Goal: Task Accomplishment & Management: Manage account settings

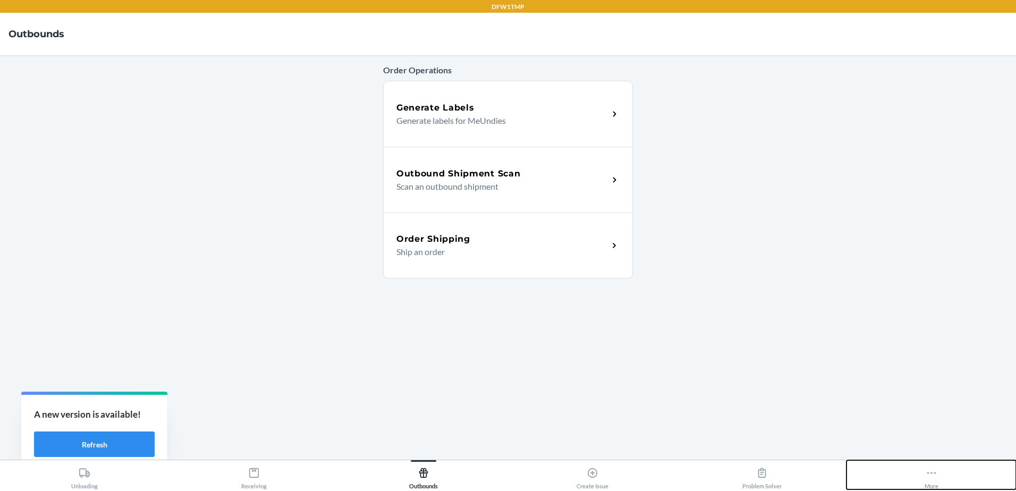
click at [945, 475] on button "More" at bounding box center [932, 474] width 170 height 29
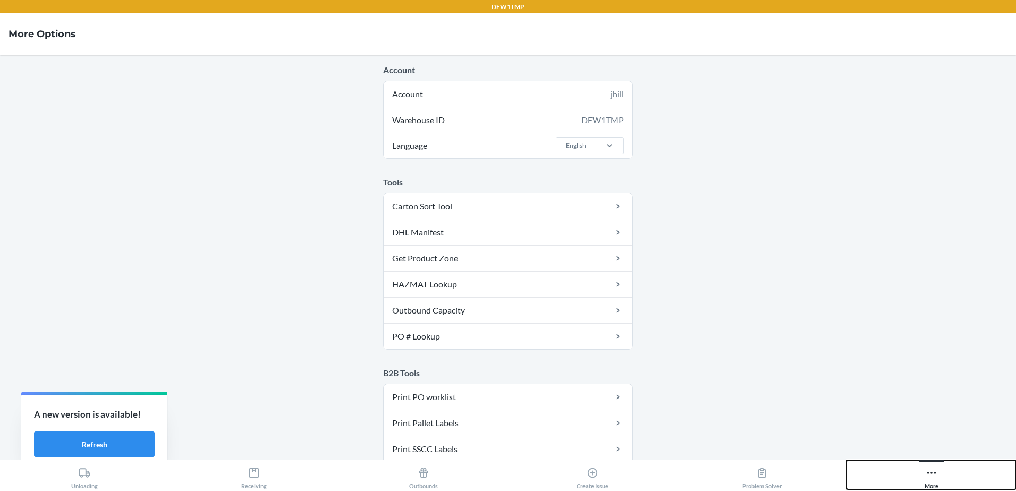
click at [924, 474] on button "More" at bounding box center [932, 474] width 170 height 29
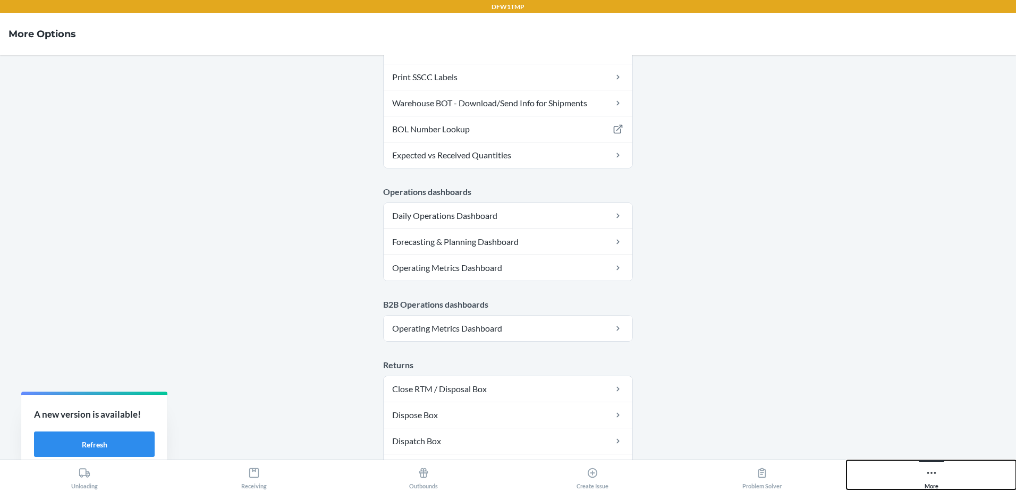
scroll to position [530, 0]
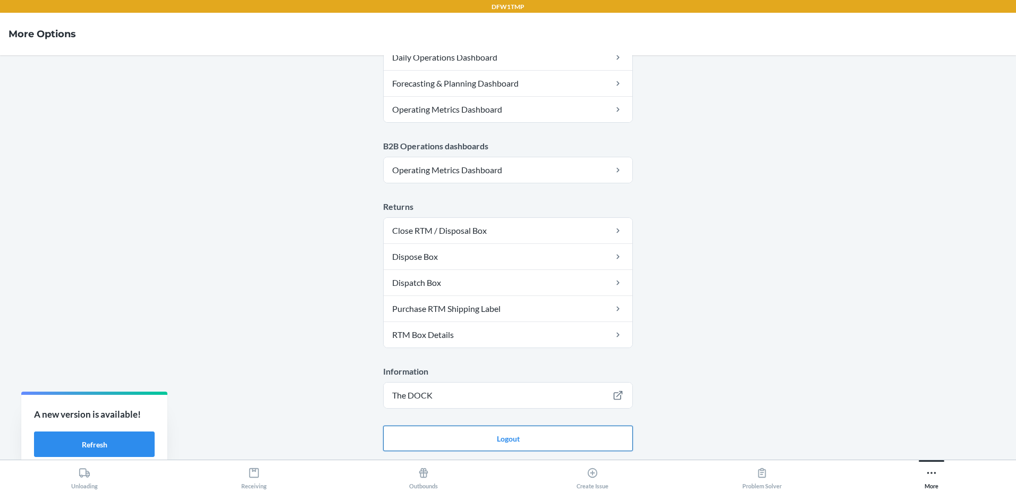
click at [501, 434] on button "Logout" at bounding box center [508, 439] width 250 height 26
